Goal: Transaction & Acquisition: Purchase product/service

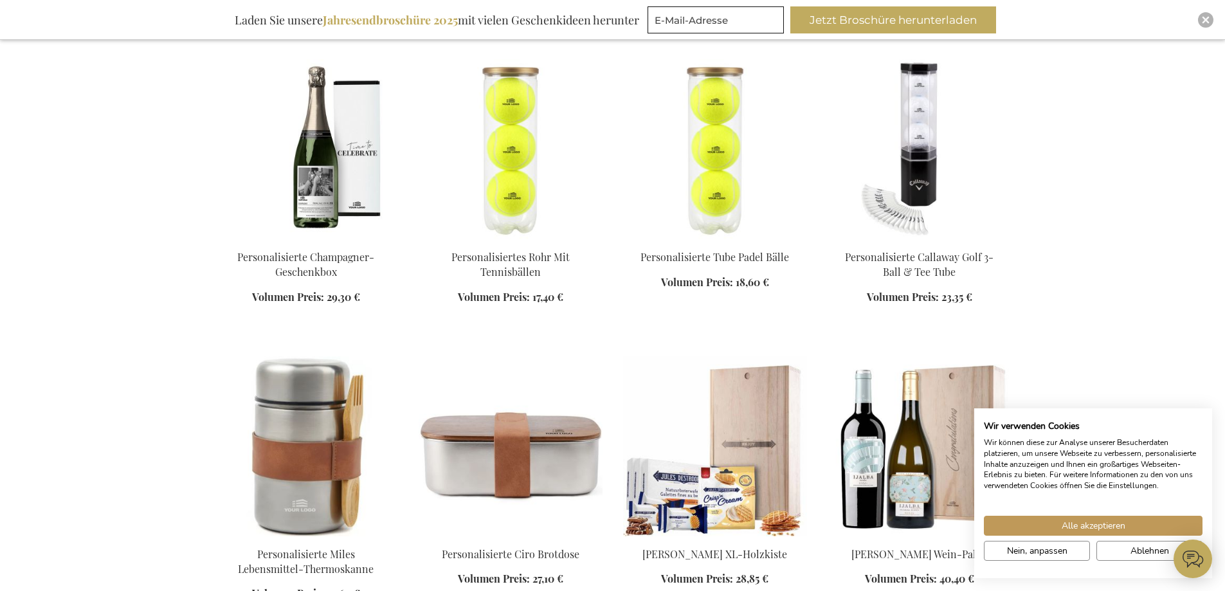
scroll to position [1158, 0]
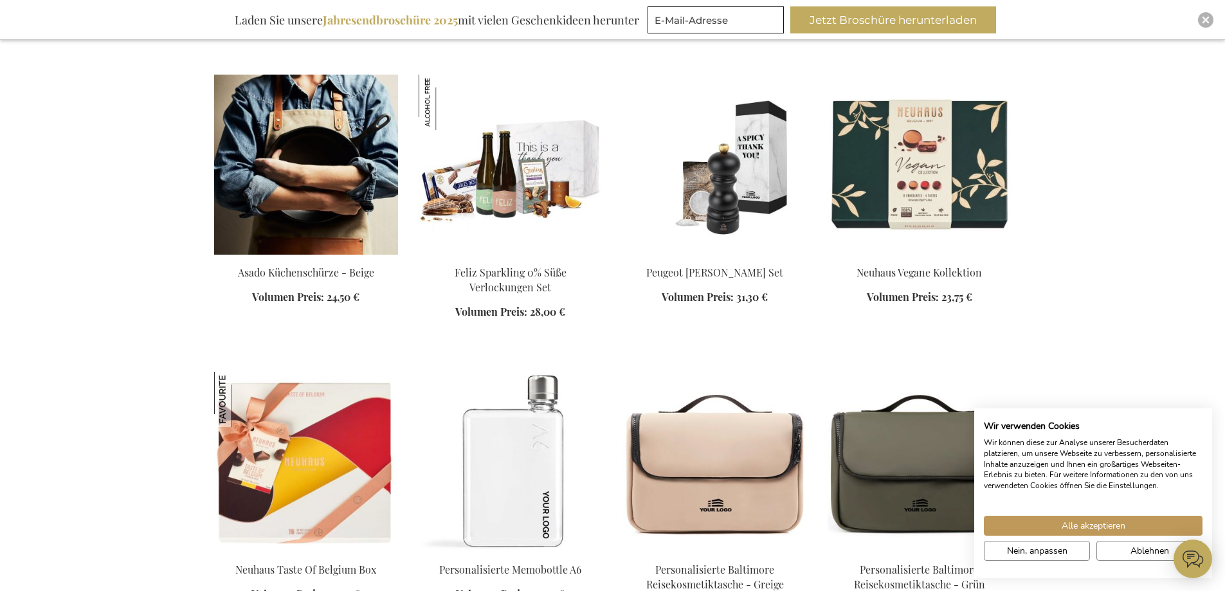
scroll to position [1736, 0]
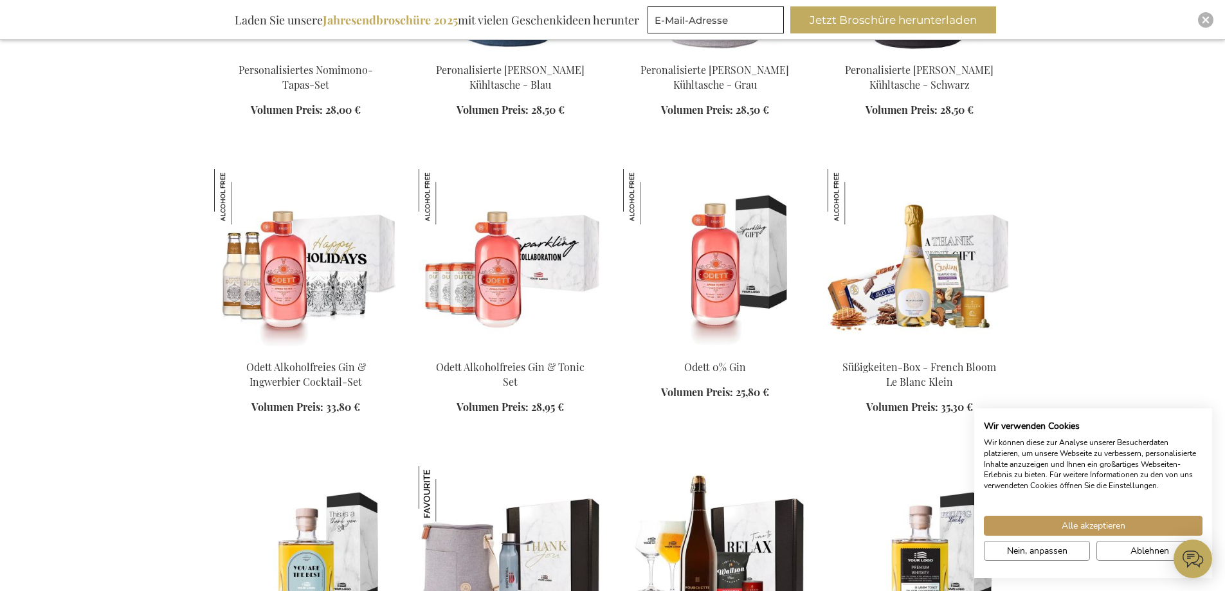
scroll to position [2830, 0]
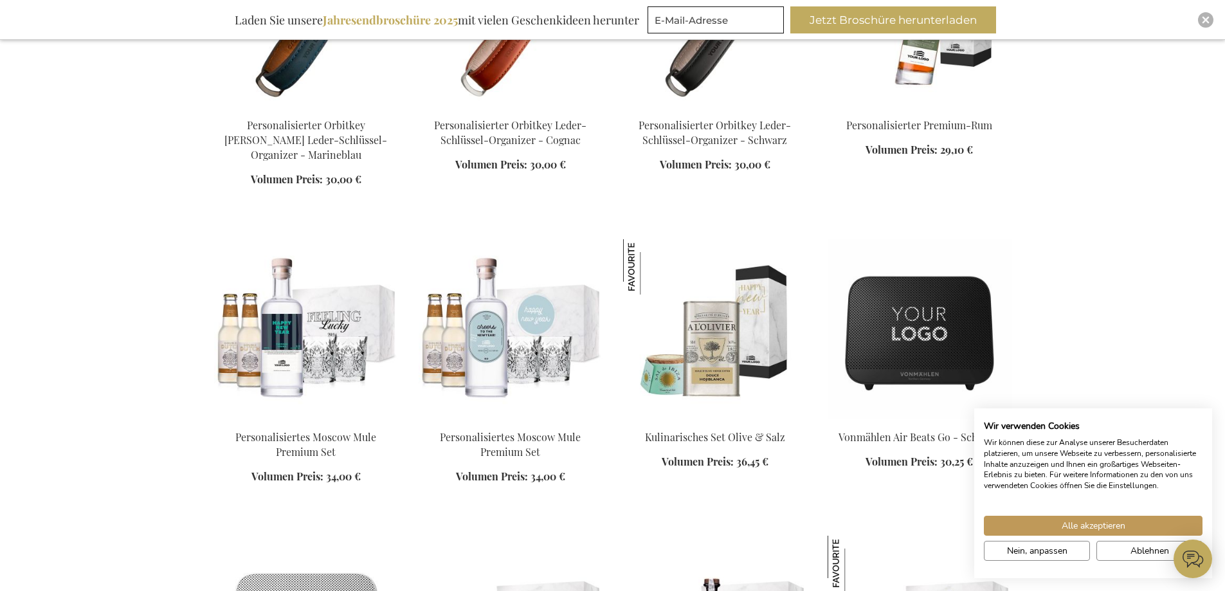
scroll to position [3794, 0]
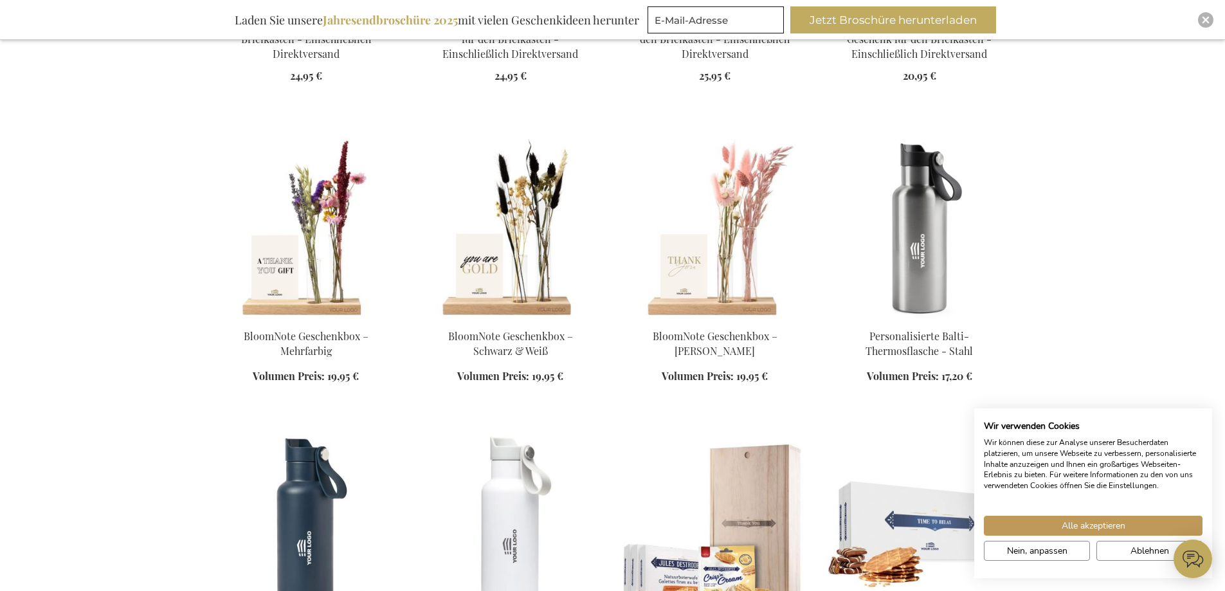
scroll to position [1222, 0]
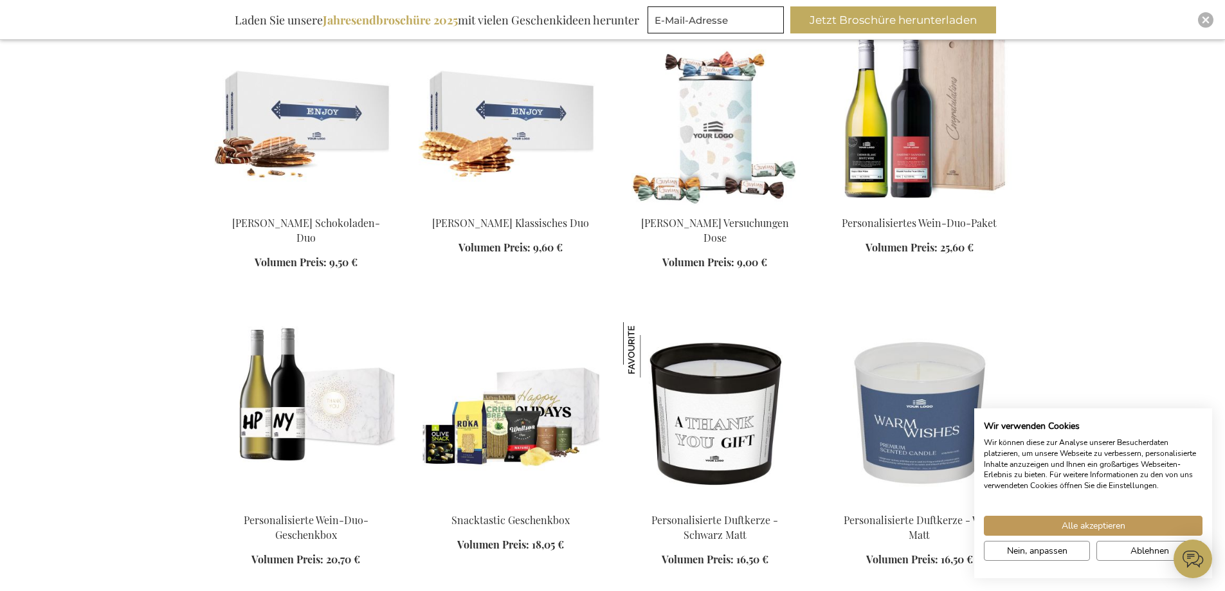
scroll to position [1801, 0]
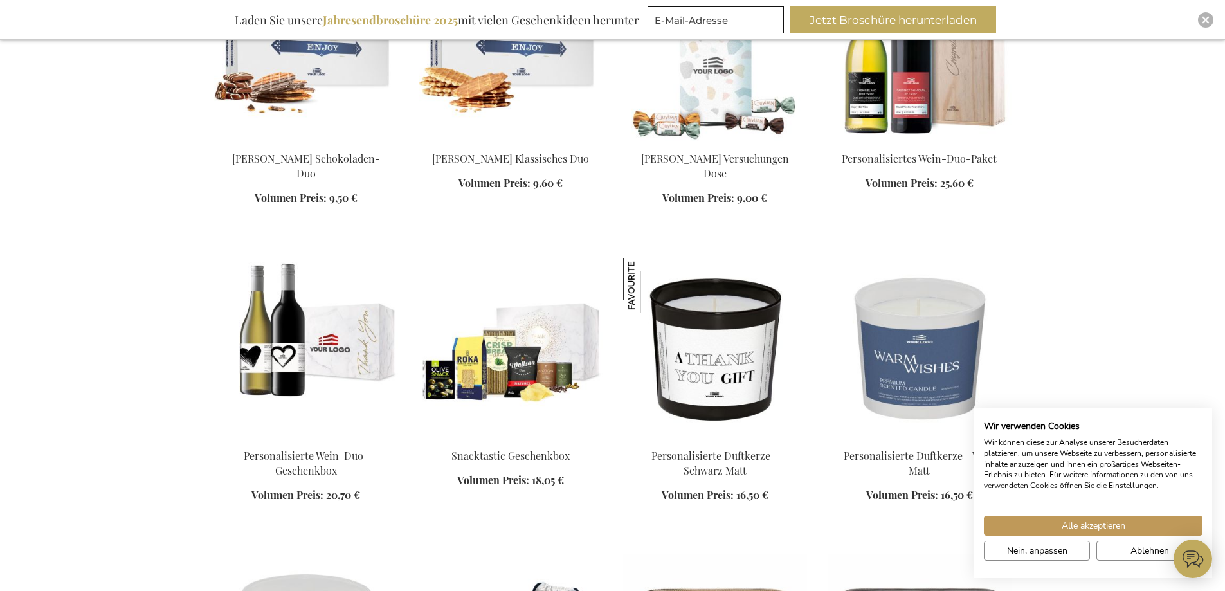
click at [257, 360] on img at bounding box center [306, 348] width 184 height 180
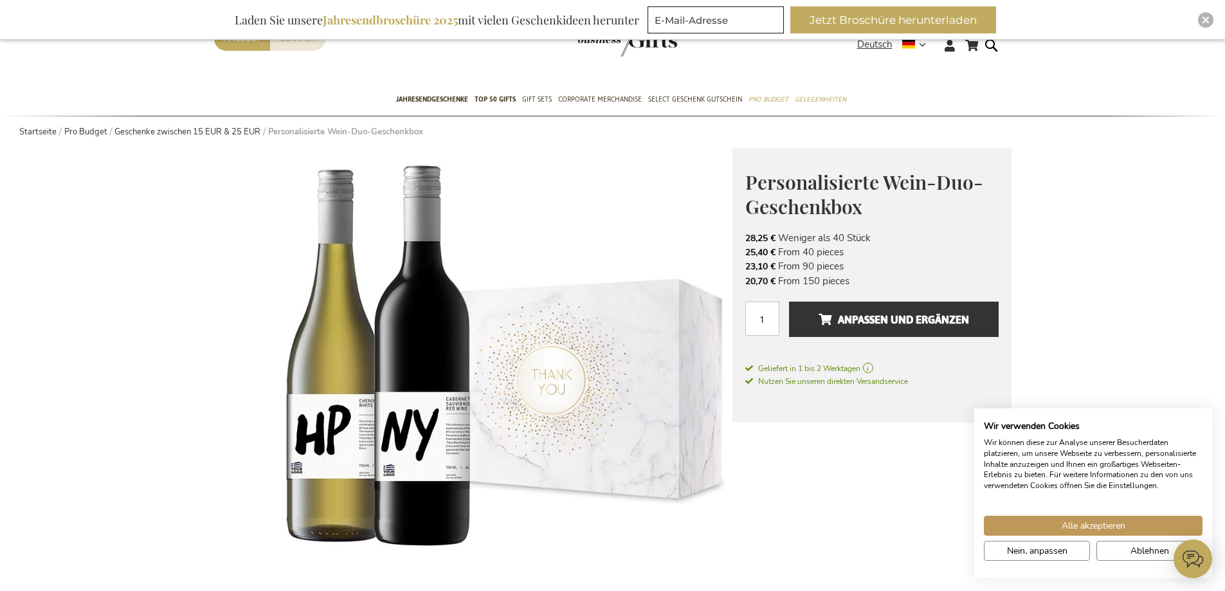
scroll to position [129, 0]
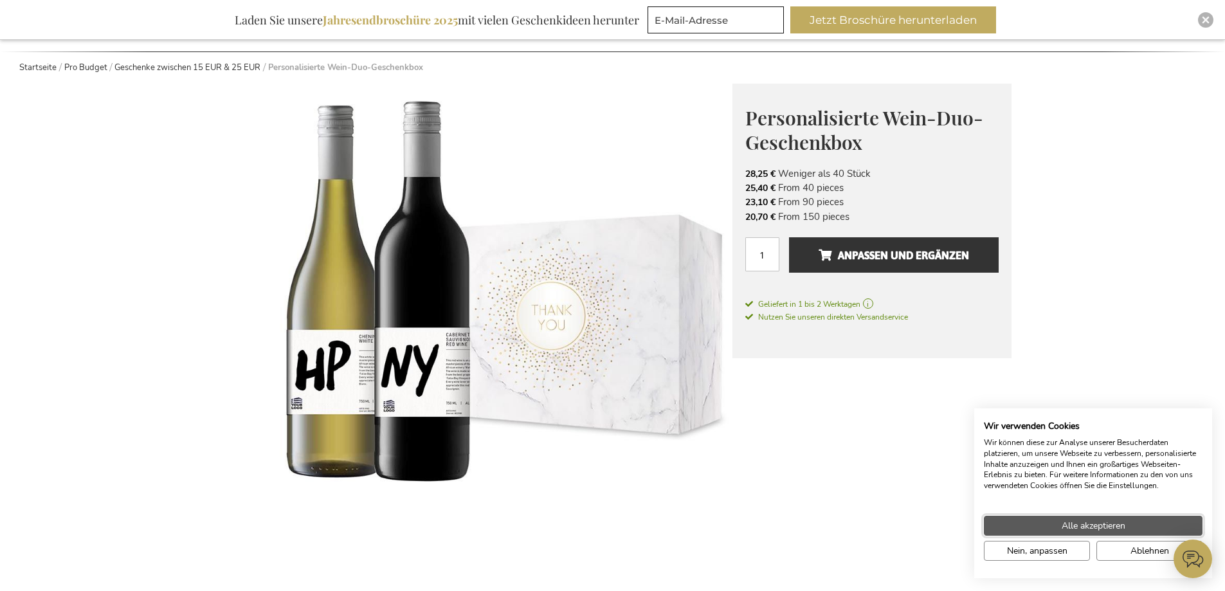
click at [1077, 528] on span "Alle akzeptieren" at bounding box center [1094, 526] width 64 height 14
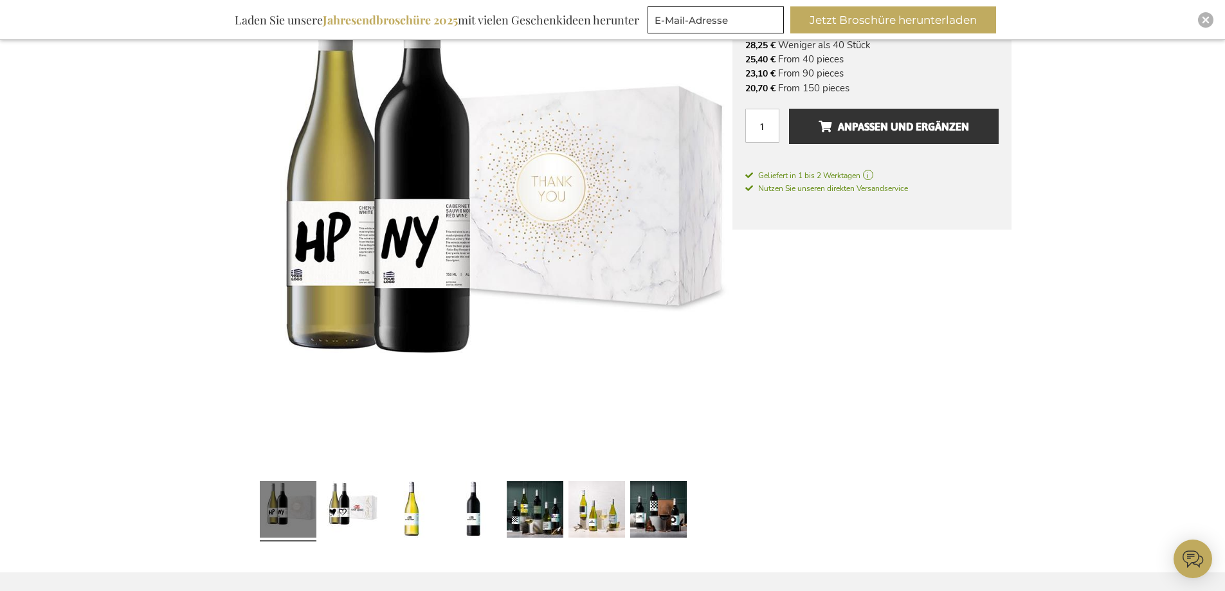
scroll to position [322, 0]
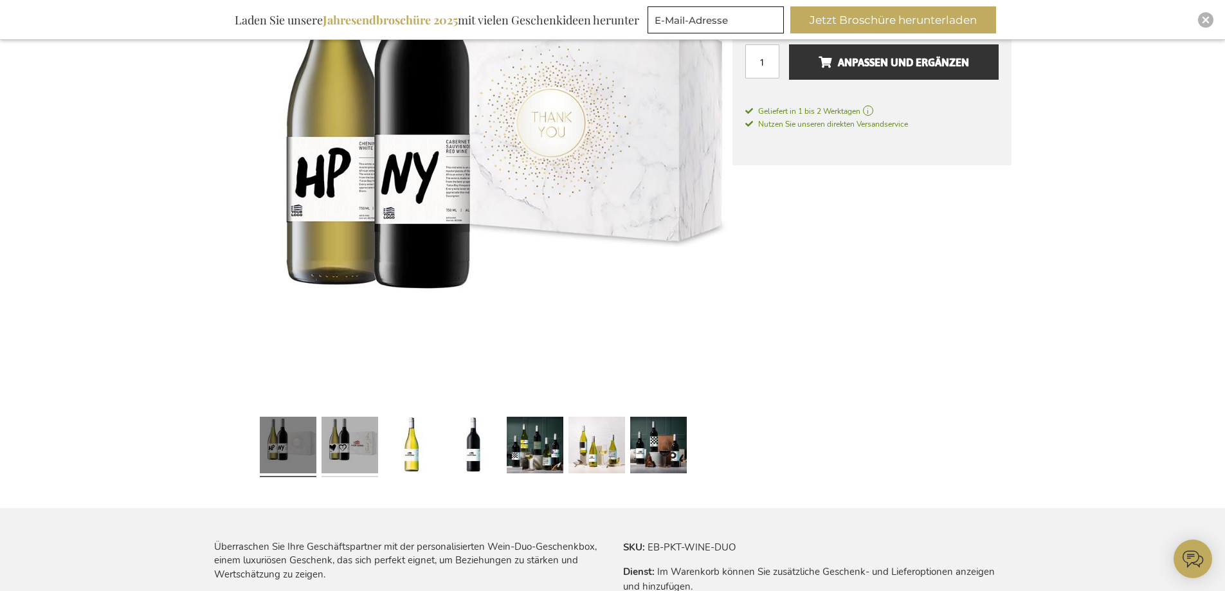
click at [351, 444] on link at bounding box center [350, 447] width 57 height 71
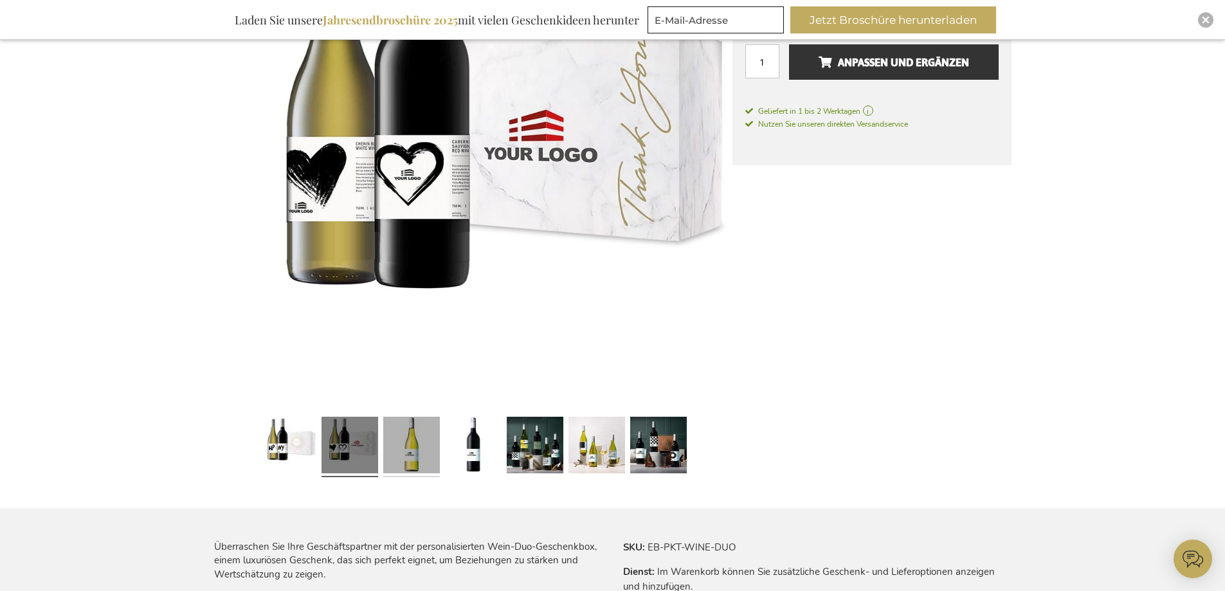
click at [411, 455] on link at bounding box center [411, 447] width 57 height 71
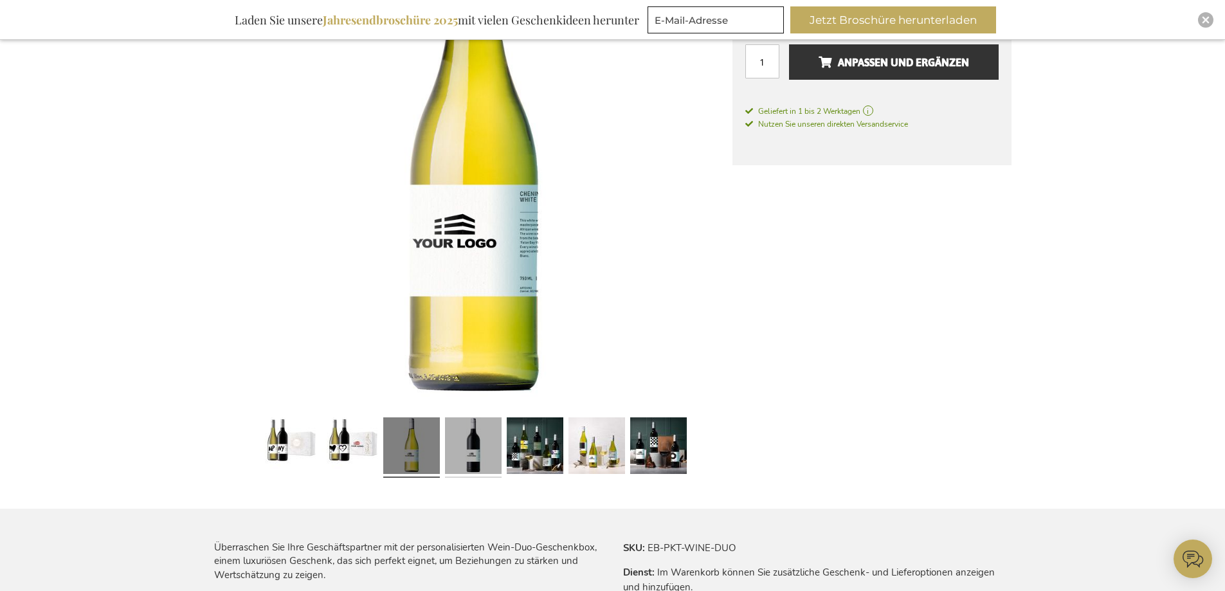
click at [478, 455] on link at bounding box center [473, 447] width 57 height 71
